Goal: Information Seeking & Learning: Learn about a topic

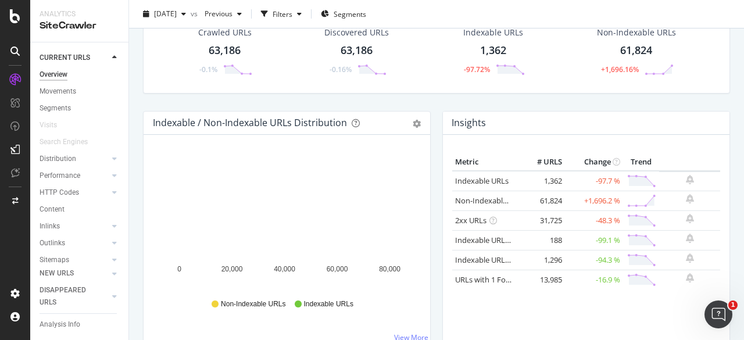
scroll to position [66, 0]
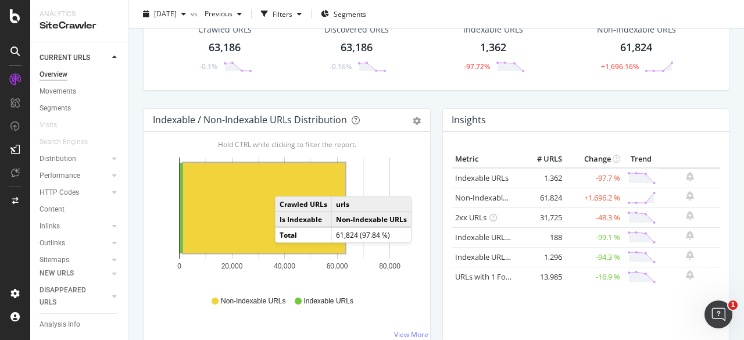
click at [244, 199] on rect "A chart." at bounding box center [264, 208] width 162 height 91
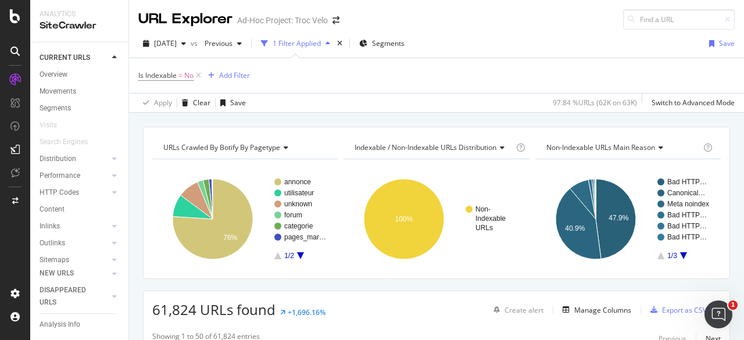
scroll to position [22, 0]
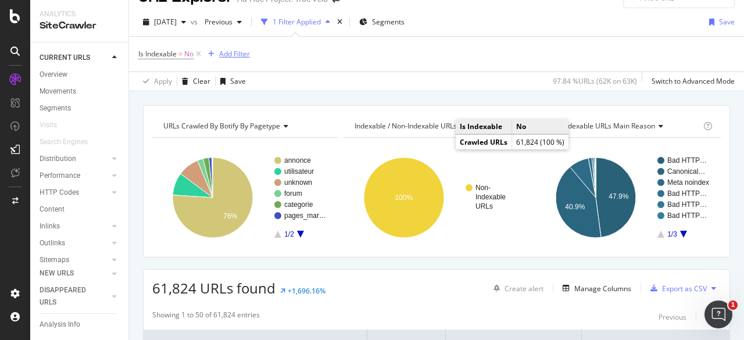
click at [215, 55] on div "button" at bounding box center [211, 54] width 16 height 7
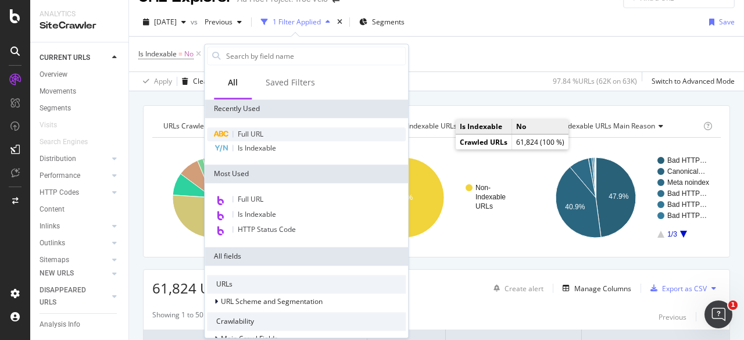
click at [295, 131] on div "Full URL" at bounding box center [306, 134] width 199 height 14
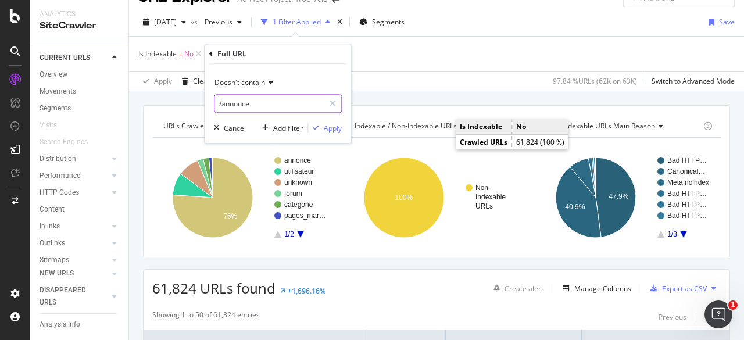
click at [244, 97] on input "/annonce" at bounding box center [269, 103] width 110 height 19
click at [260, 87] on span "Doesn't contain" at bounding box center [239, 82] width 51 height 10
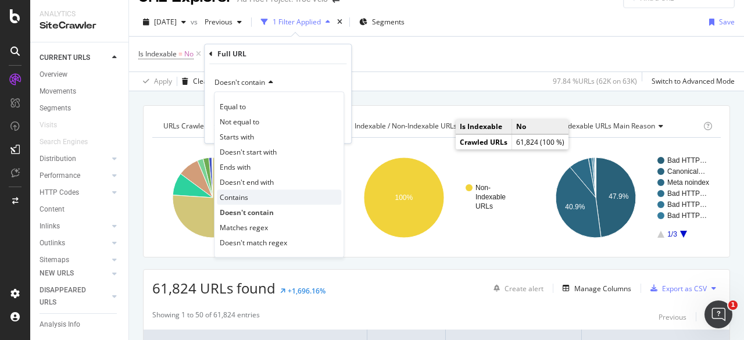
click at [265, 196] on div "Contains" at bounding box center [279, 196] width 124 height 15
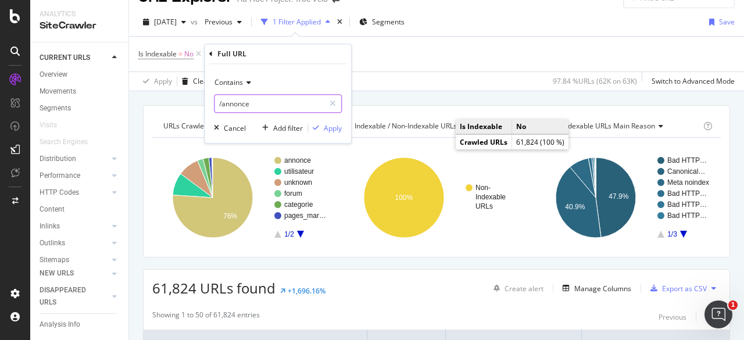
click at [262, 102] on input "/annonce" at bounding box center [269, 103] width 110 height 19
click at [335, 124] on div "Apply" at bounding box center [333, 128] width 18 height 10
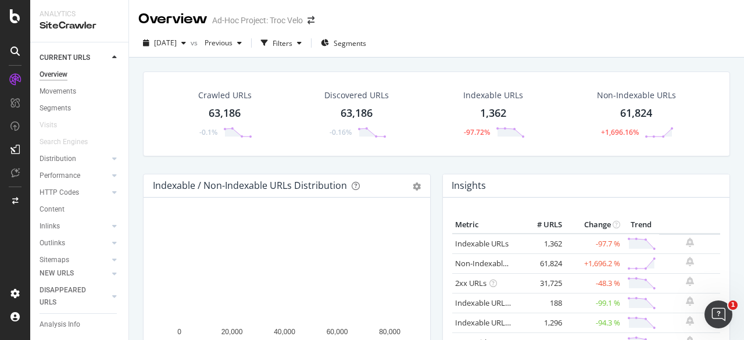
scroll to position [33, 0]
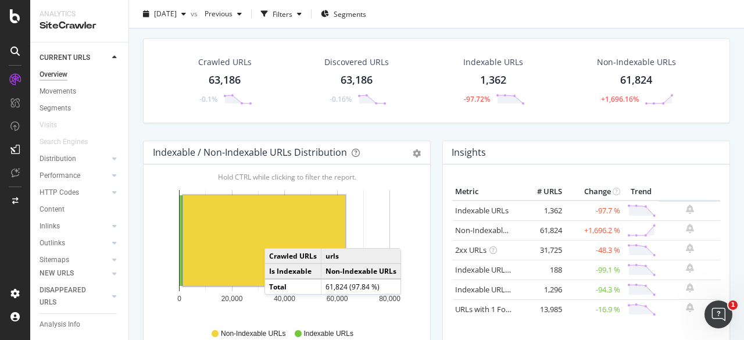
click at [272, 237] on rect "A chart." at bounding box center [264, 240] width 162 height 91
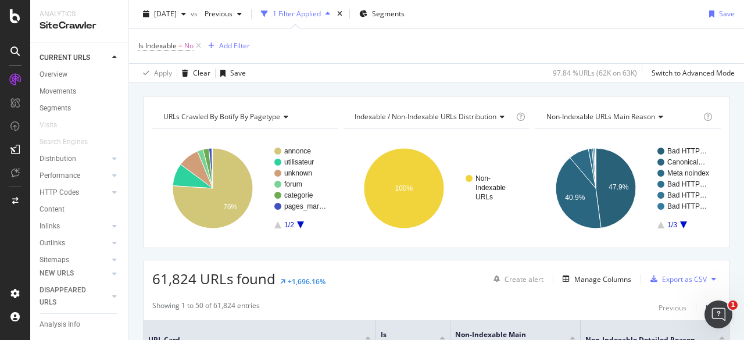
scroll to position [22, 0]
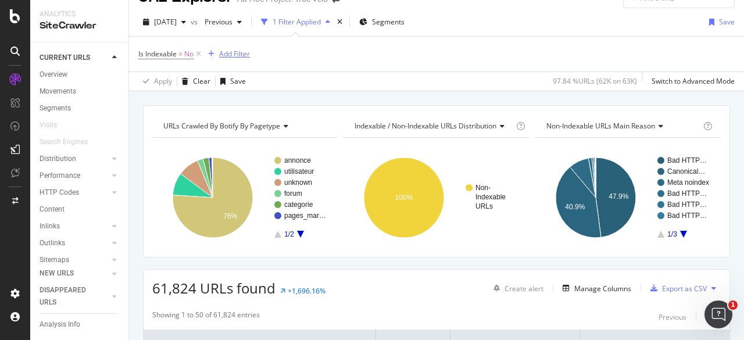
click at [232, 54] on div "Add Filter" at bounding box center [234, 54] width 31 height 10
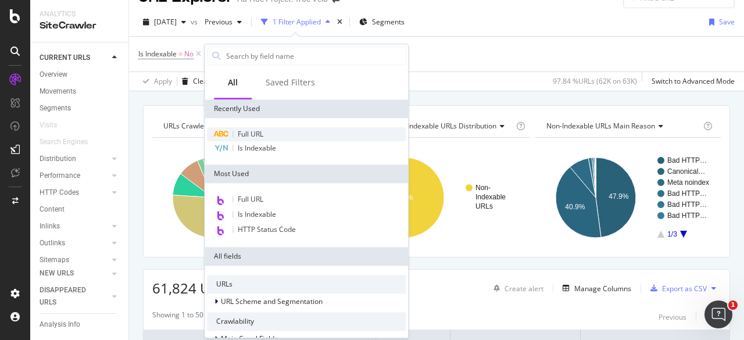
click at [257, 132] on span "Full URL" at bounding box center [251, 134] width 26 height 10
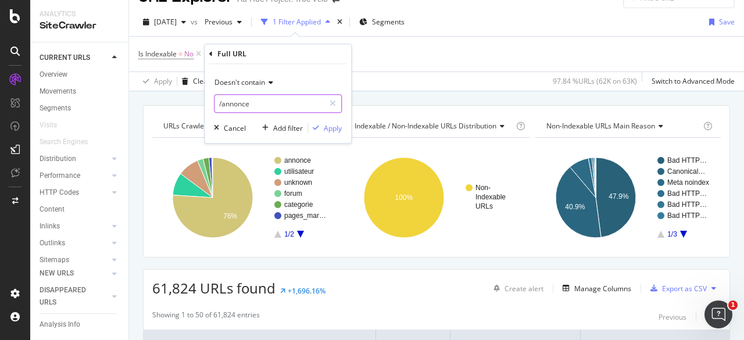
click at [275, 98] on input "/annonce" at bounding box center [269, 103] width 110 height 19
click at [332, 132] on div "Apply" at bounding box center [333, 128] width 18 height 10
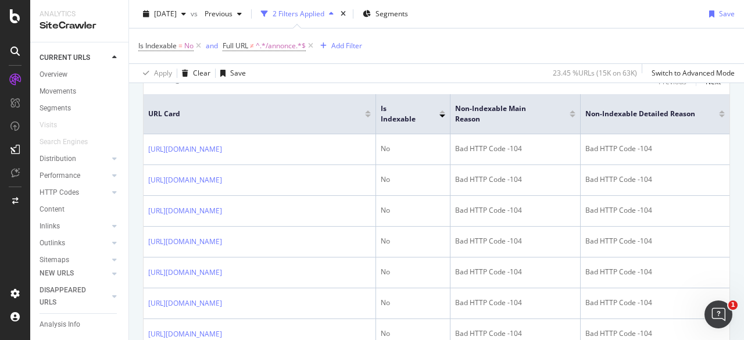
scroll to position [256, 0]
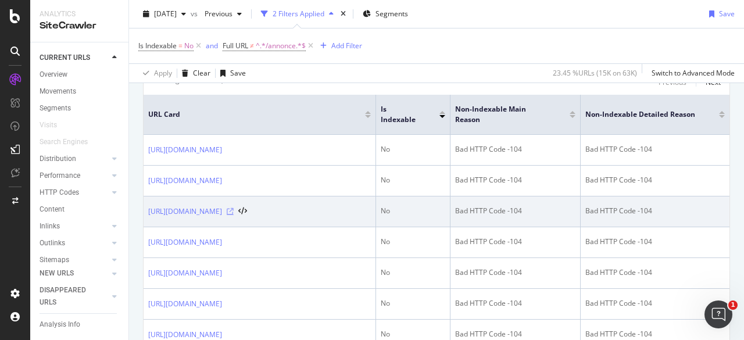
click at [247, 217] on div "https://www.troc-velo.com/fr-fr/categorie/composants/roues-pneus-chambres/roues…" at bounding box center [197, 212] width 99 height 12
click at [234, 215] on icon at bounding box center [230, 211] width 7 height 7
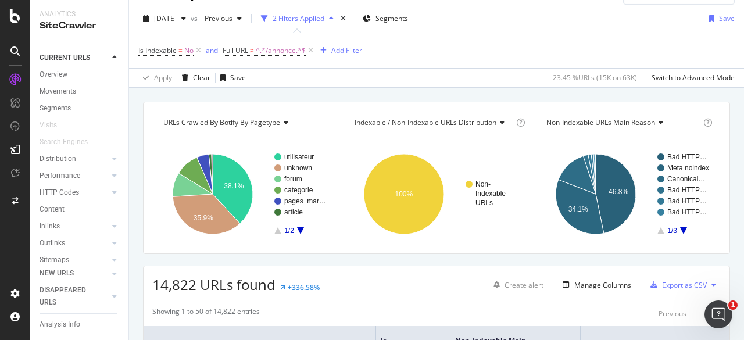
scroll to position [0, 0]
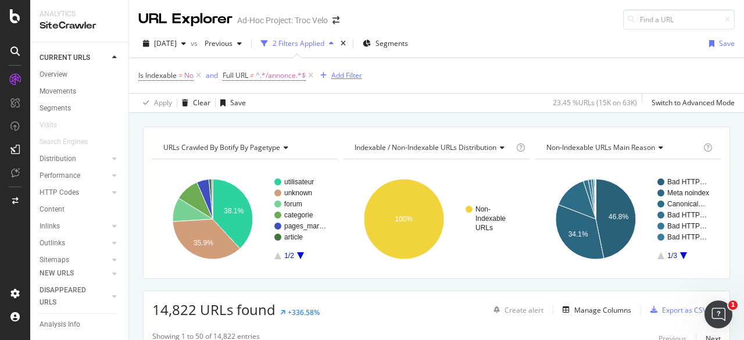
click at [351, 76] on div "Add Filter" at bounding box center [346, 75] width 31 height 10
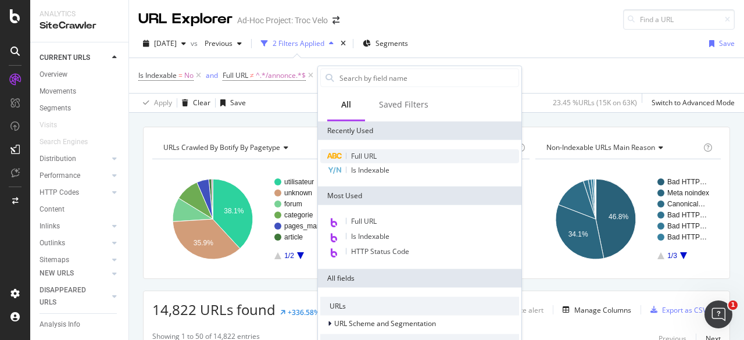
click at [379, 162] on div "Full URL" at bounding box center [419, 156] width 199 height 14
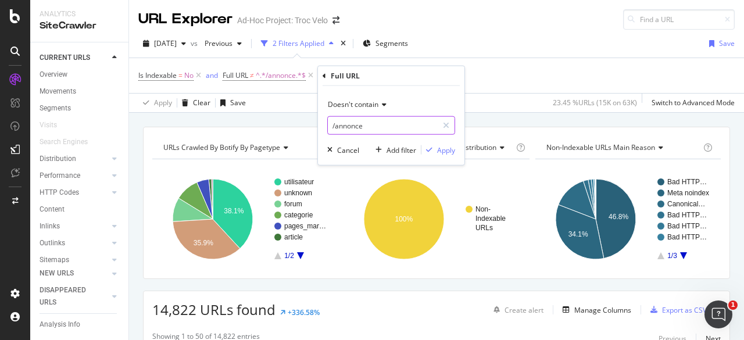
click at [390, 126] on input "/annonce" at bounding box center [383, 125] width 110 height 19
type input "/user"
click at [447, 149] on div "Apply" at bounding box center [446, 150] width 18 height 10
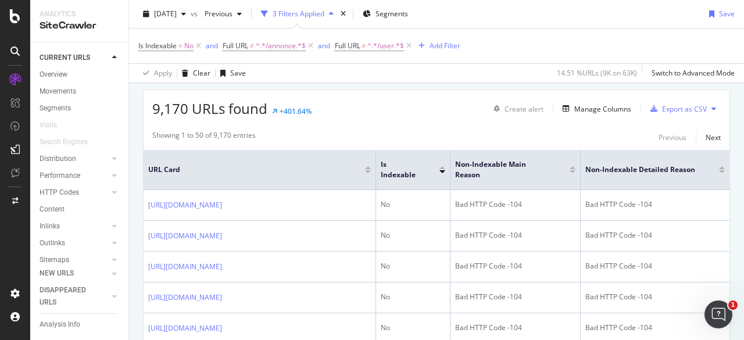
scroll to position [200, 0]
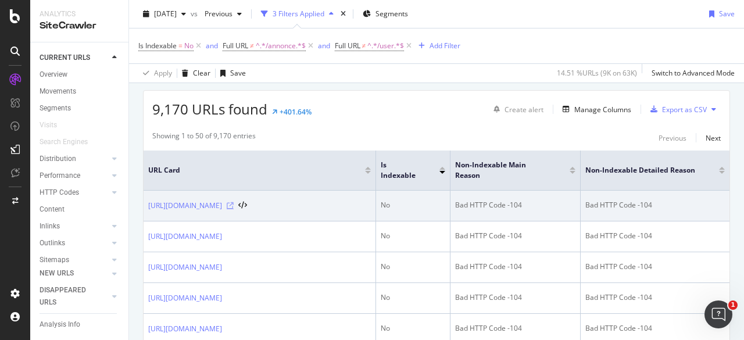
click at [234, 207] on icon at bounding box center [230, 205] width 7 height 7
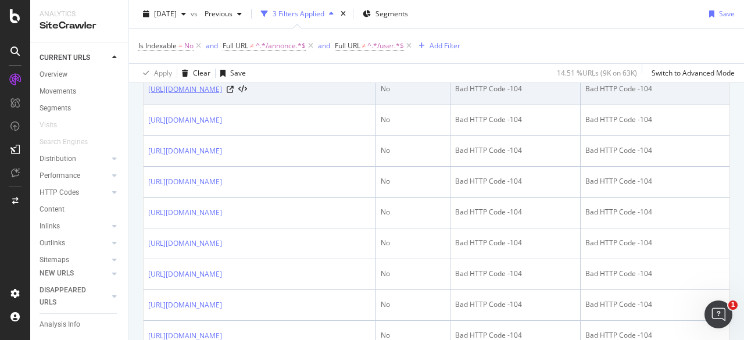
scroll to position [347, 0]
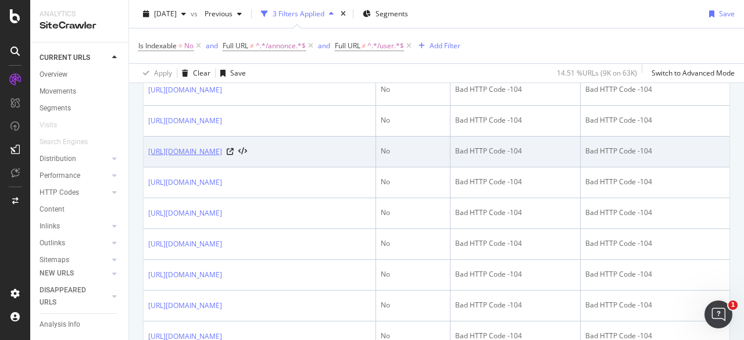
click at [222, 157] on link "https://www.troc-velo.com/fr-fr/fr-fr/floper/2302ee7b13a50ec166fb9f010d52412c" at bounding box center [185, 152] width 74 height 12
click at [234, 155] on icon at bounding box center [230, 151] width 7 height 7
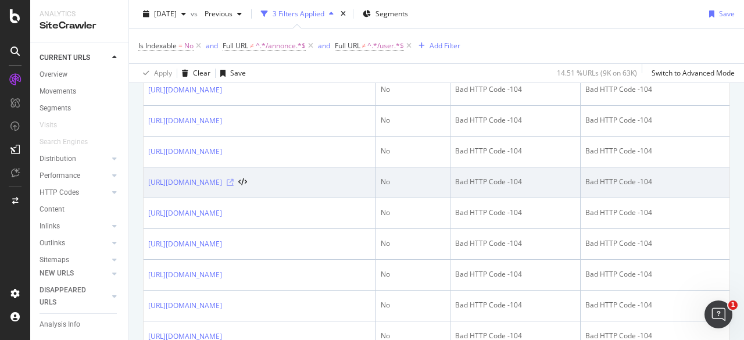
click at [234, 186] on icon at bounding box center [230, 182] width 7 height 7
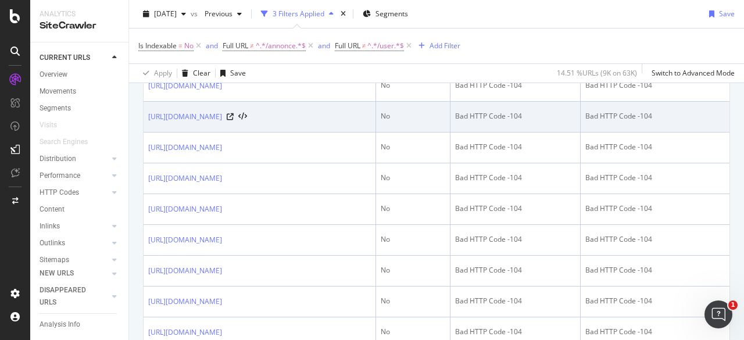
scroll to position [382, 0]
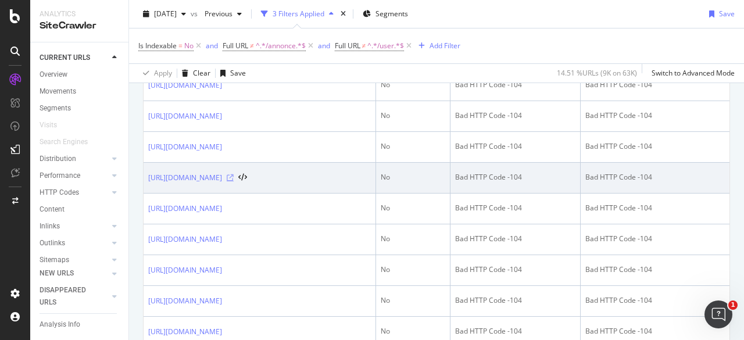
click at [234, 181] on icon at bounding box center [230, 177] width 7 height 7
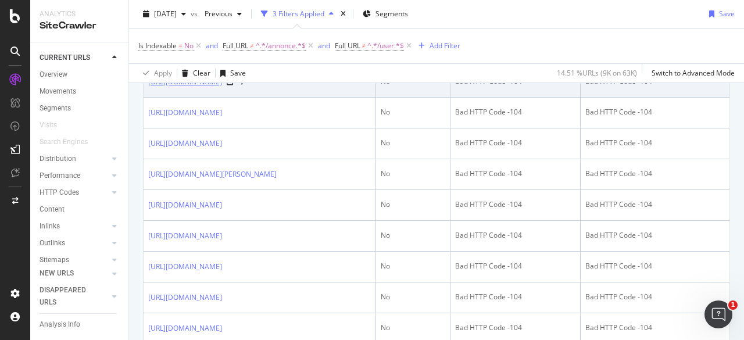
scroll to position [572, 0]
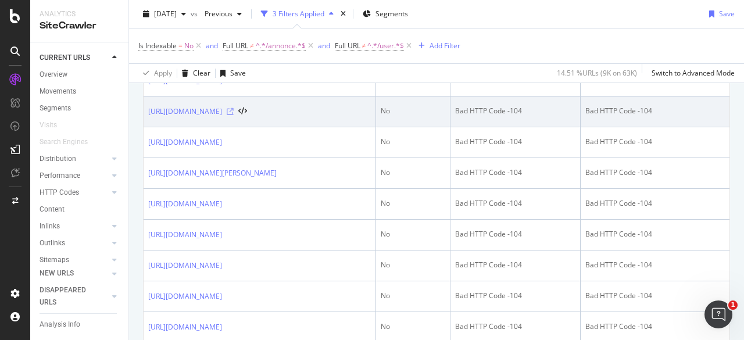
click at [234, 115] on icon at bounding box center [230, 111] width 7 height 7
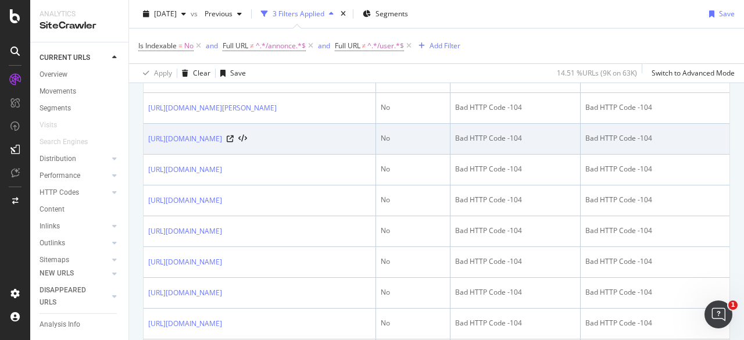
scroll to position [669, 0]
click at [234, 141] on icon at bounding box center [230, 137] width 7 height 7
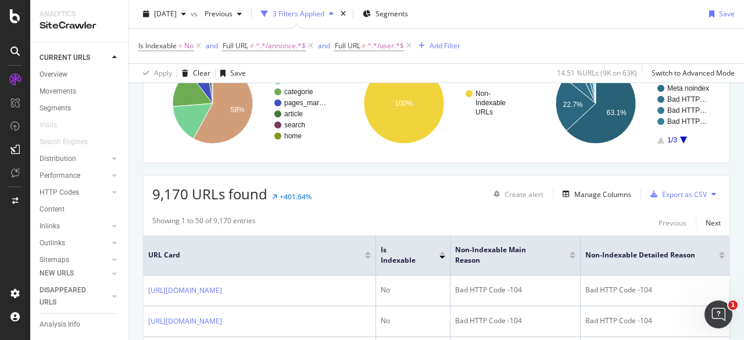
scroll to position [0, 0]
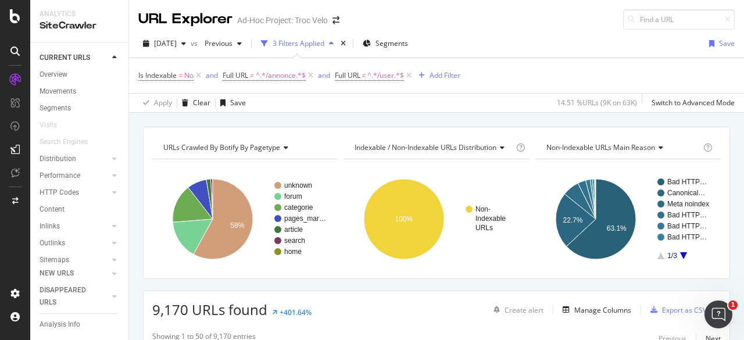
drag, startPoint x: 410, startPoint y: 75, endPoint x: 318, endPoint y: 82, distance: 92.7
click at [410, 75] on icon at bounding box center [409, 76] width 10 height 12
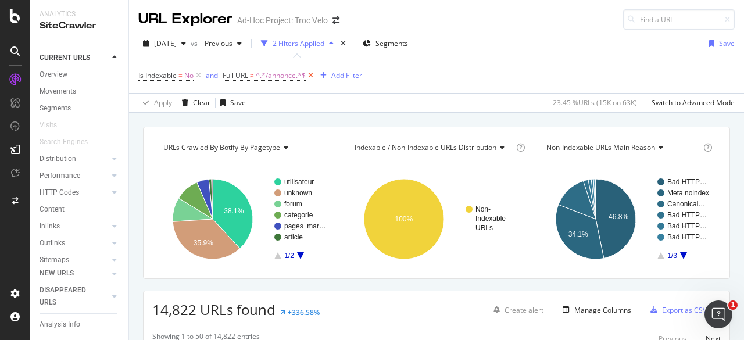
click at [312, 74] on icon at bounding box center [311, 76] width 10 height 12
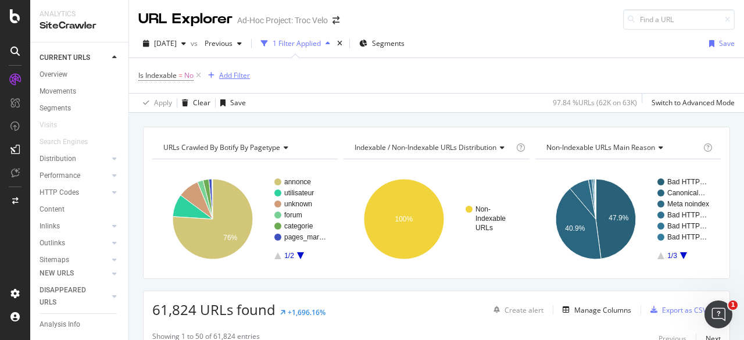
click at [230, 76] on div "Add Filter" at bounding box center [234, 75] width 31 height 10
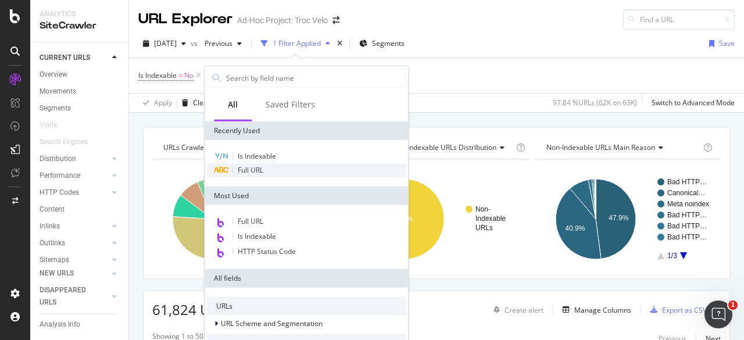
click at [252, 174] on span "Full URL" at bounding box center [251, 170] width 26 height 10
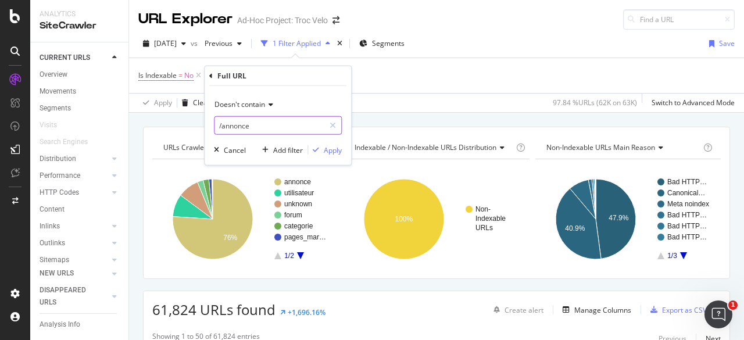
click at [300, 131] on input "/annonce" at bounding box center [269, 125] width 110 height 19
click at [268, 104] on icon at bounding box center [269, 104] width 8 height 7
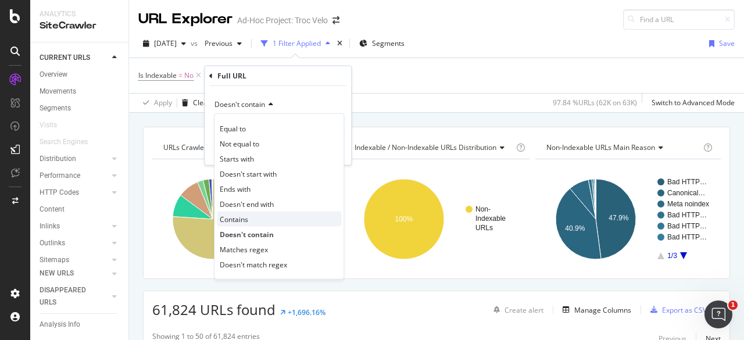
click at [259, 214] on div "Contains" at bounding box center [279, 219] width 124 height 15
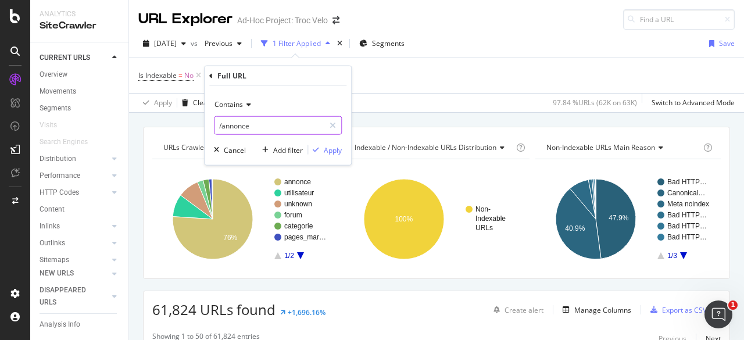
click at [255, 126] on input "/annonce" at bounding box center [269, 125] width 110 height 19
type input "/produits-occasions"
click at [328, 152] on div "Apply" at bounding box center [333, 150] width 18 height 10
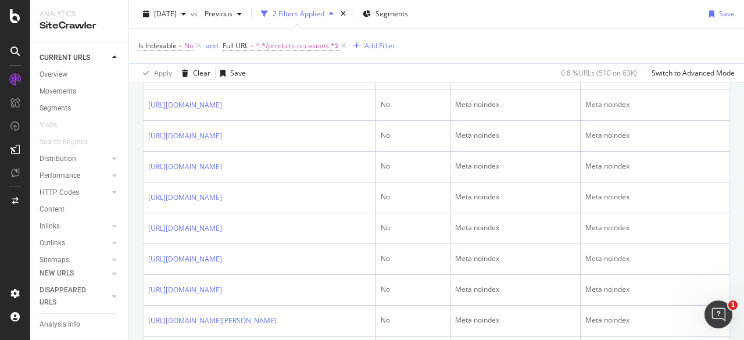
scroll to position [406, 0]
